Goal: Transaction & Acquisition: Purchase product/service

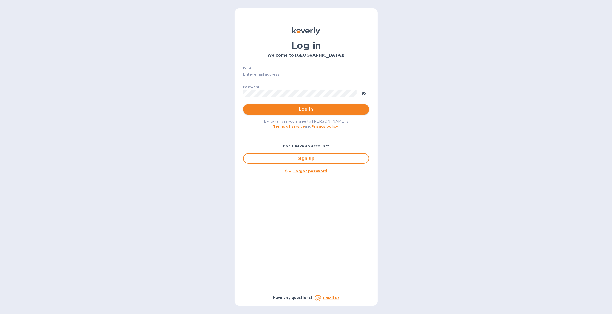
type input "justin.panasewicz@shipspry.com"
click at [307, 107] on span "Log in" at bounding box center [306, 109] width 118 height 6
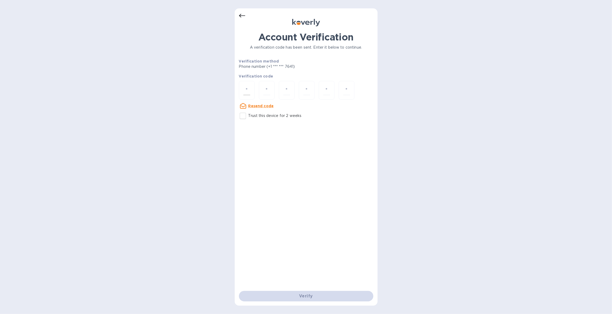
click at [245, 90] on input "number" at bounding box center [246, 90] width 7 height 10
type input "3"
type input "5"
type input "7"
type input "5"
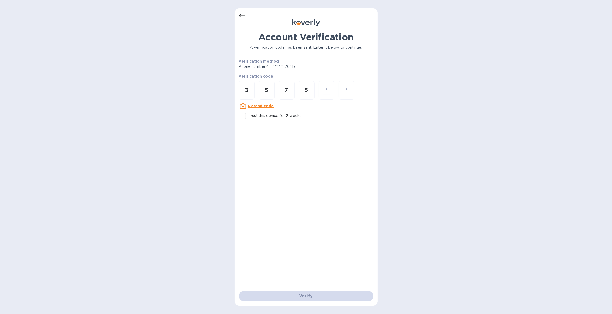
type input "0"
type input "9"
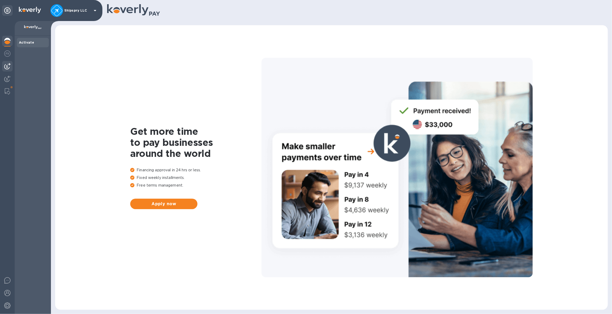
click at [7, 66] on img at bounding box center [7, 66] width 6 height 6
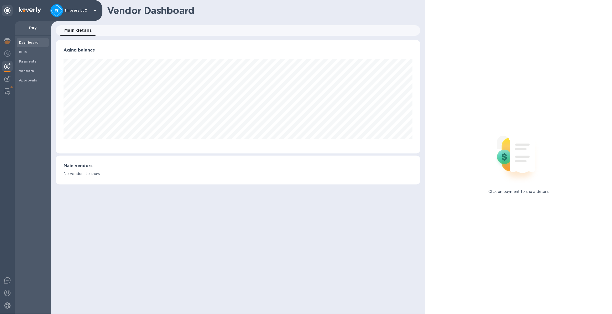
scroll to position [113, 364]
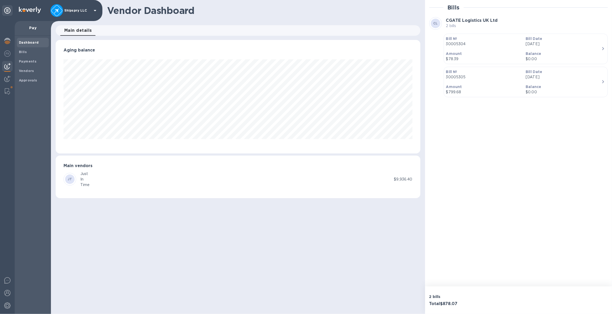
click at [168, 179] on div "JT Just In Time" at bounding box center [228, 179] width 330 height 17
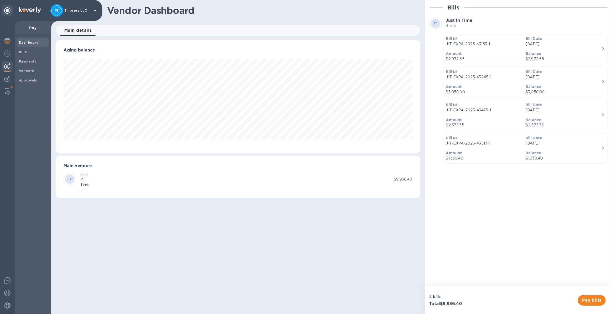
click at [134, 176] on div "JT Just In Time" at bounding box center [228, 179] width 330 height 17
click at [584, 299] on span "Pay bills" at bounding box center [591, 300] width 19 height 6
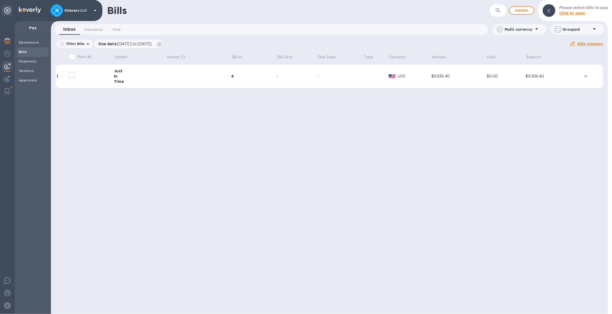
click at [72, 74] on input "decorative checkbox" at bounding box center [71, 75] width 11 height 11
checkbox input "false"
click at [584, 77] on icon "expand row" at bounding box center [585, 76] width 6 height 6
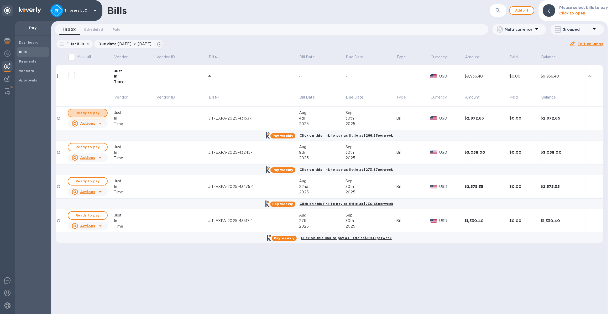
click at [82, 113] on span "Ready to pay" at bounding box center [87, 113] width 30 height 6
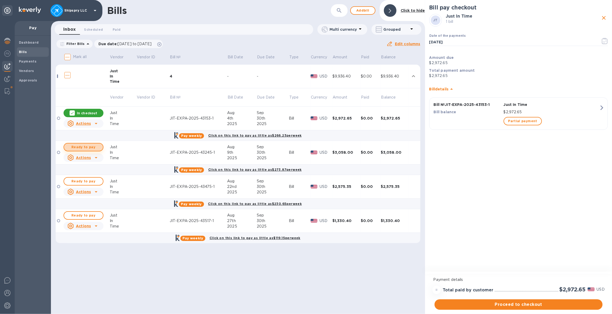
click at [80, 148] on span "Ready to pay" at bounding box center [83, 147] width 30 height 6
click at [77, 182] on span "Ready to pay" at bounding box center [83, 181] width 30 height 6
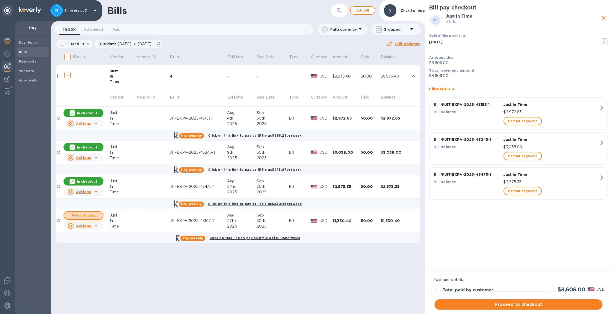
click at [78, 214] on span "Ready to pay" at bounding box center [83, 215] width 30 height 6
checkbox input "true"
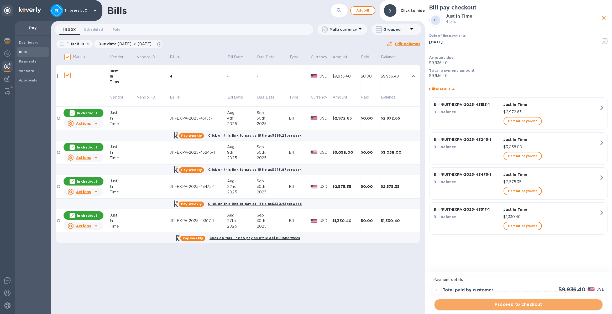
click at [508, 304] on span "Proceed to checkout" at bounding box center [518, 304] width 160 height 6
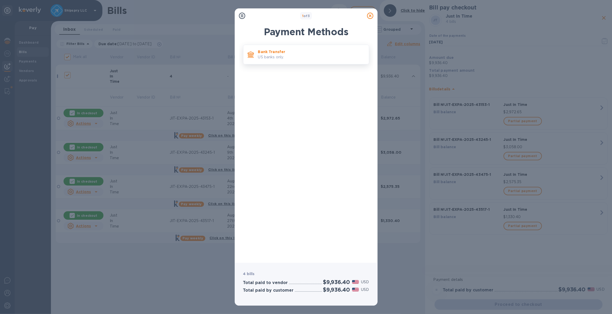
click at [266, 58] on p "US banks only." at bounding box center [311, 57] width 107 height 6
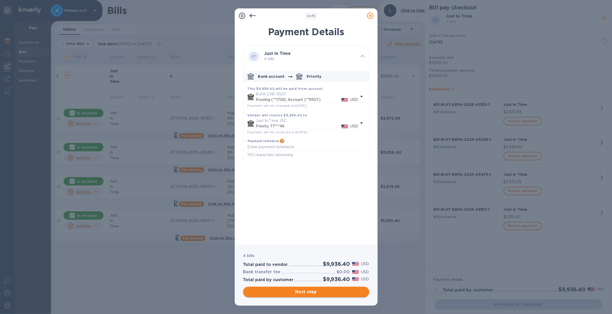
click at [302, 290] on span "Next step" at bounding box center [306, 291] width 118 height 6
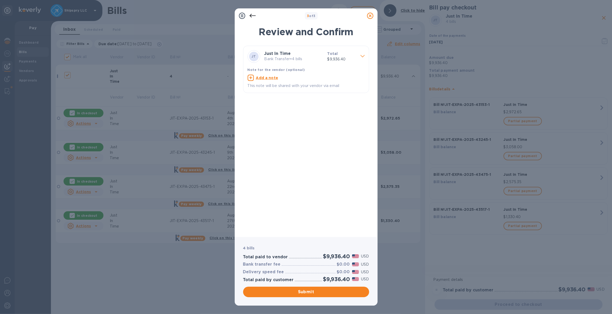
click at [265, 79] on u "Add a note" at bounding box center [267, 78] width 22 height 4
click at [264, 79] on textarea at bounding box center [301, 78] width 109 height 4
type textarea "shipspry llc usa"
click at [258, 292] on span "Submit" at bounding box center [306, 291] width 118 height 6
